Goal: Task Accomplishment & Management: Use online tool/utility

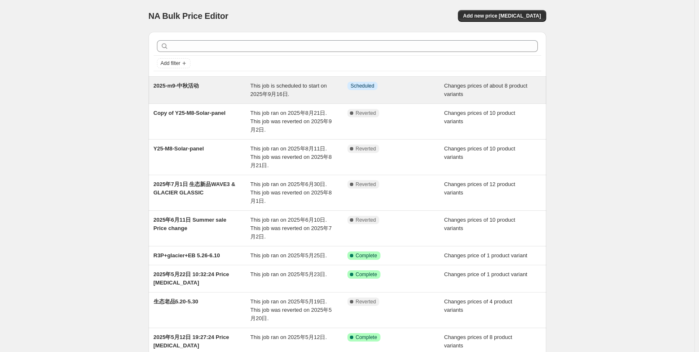
click at [188, 92] on div "2025-m9-中秋活动" at bounding box center [202, 90] width 97 height 17
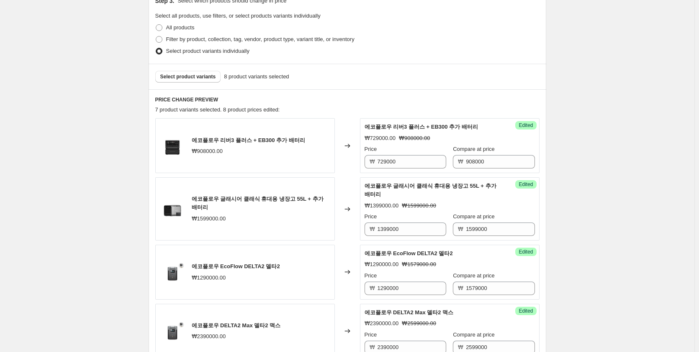
scroll to position [243, 0]
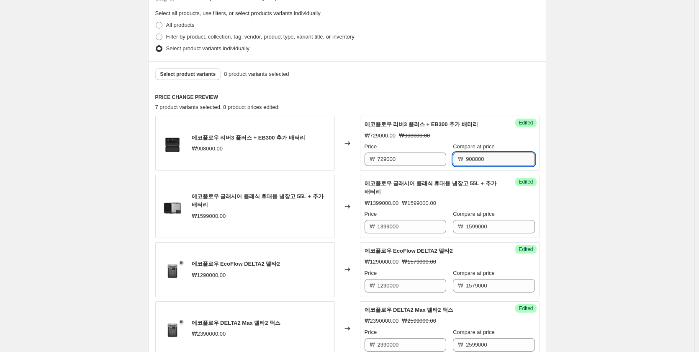
click at [470, 162] on input "908000" at bounding box center [500, 158] width 69 height 13
